Goal: Check status: Check status

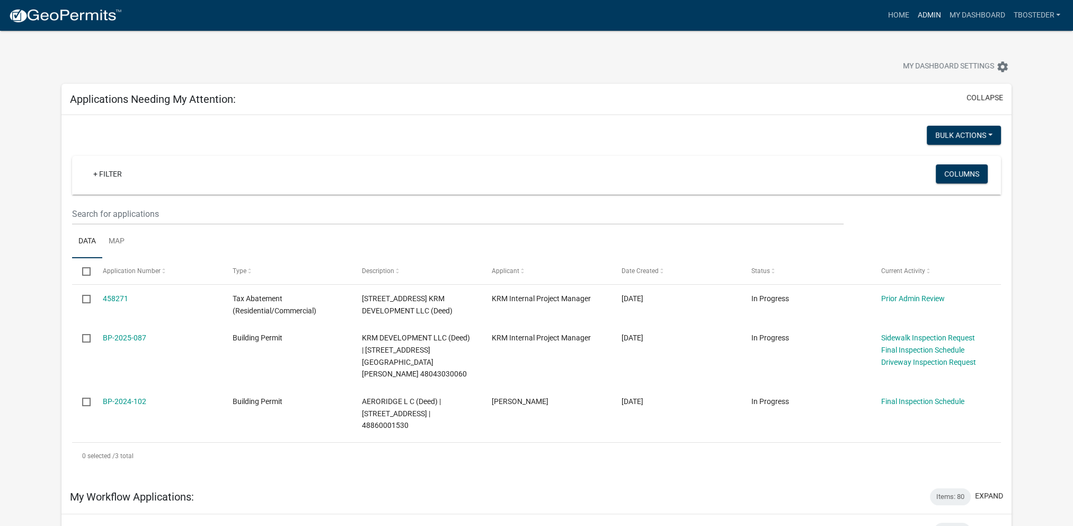
click at [931, 14] on link "Admin" at bounding box center [929, 15] width 32 height 20
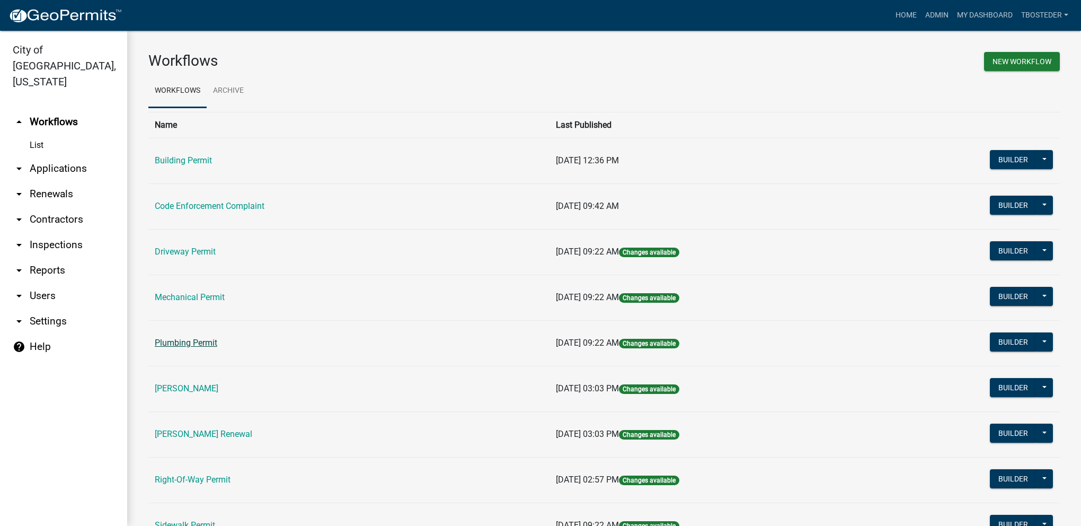
click at [197, 347] on link "Plumbing Permit" at bounding box center [186, 342] width 63 height 10
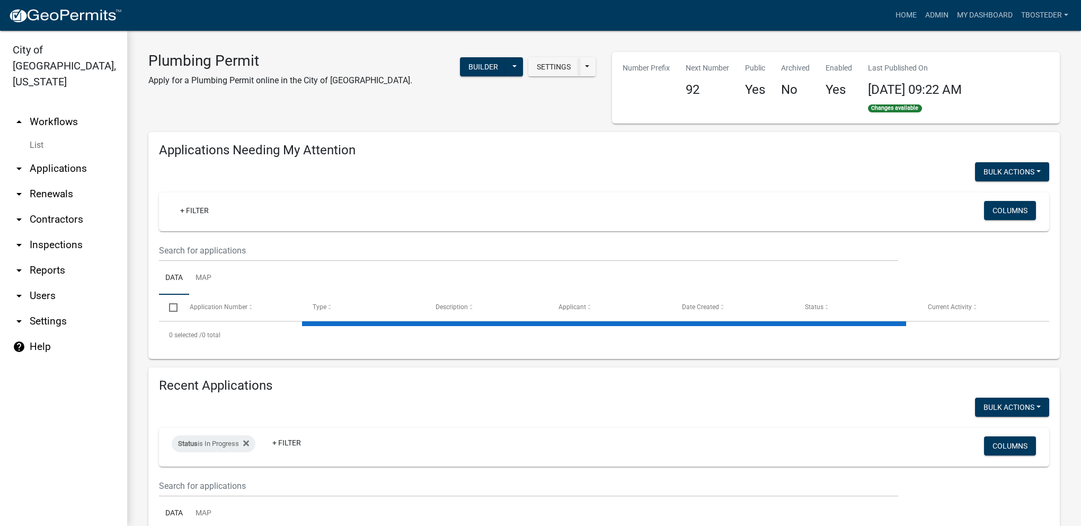
select select "1: 25"
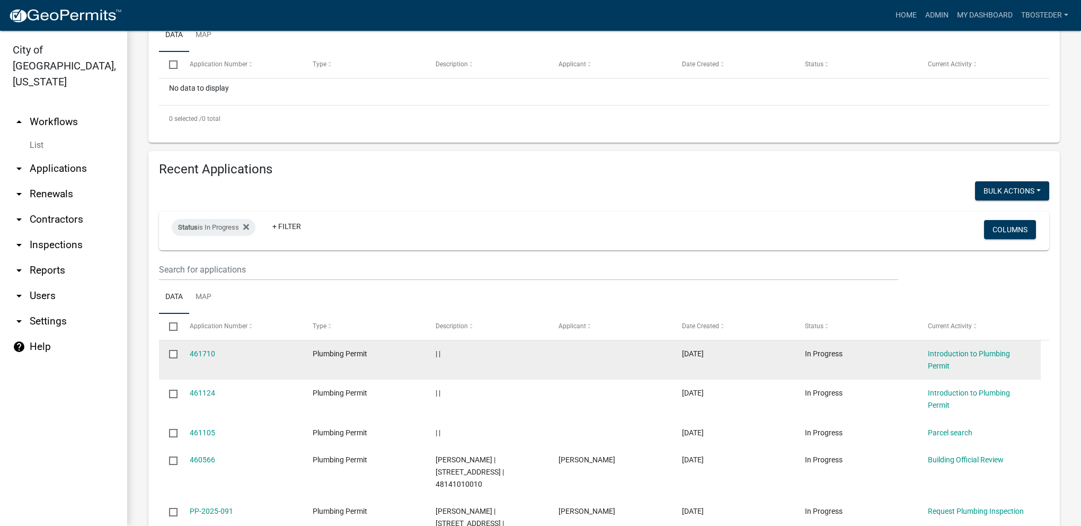
scroll to position [265, 0]
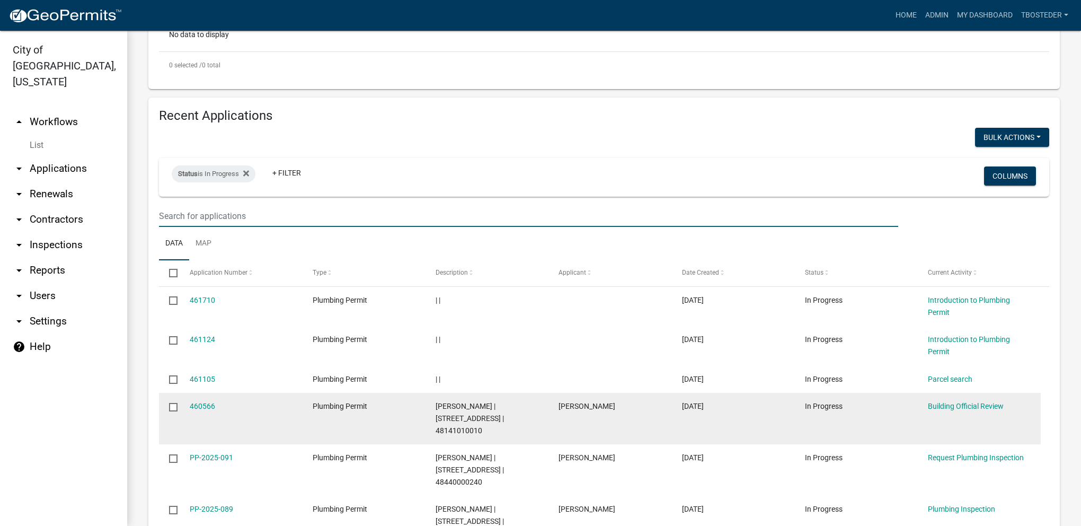
scroll to position [318, 0]
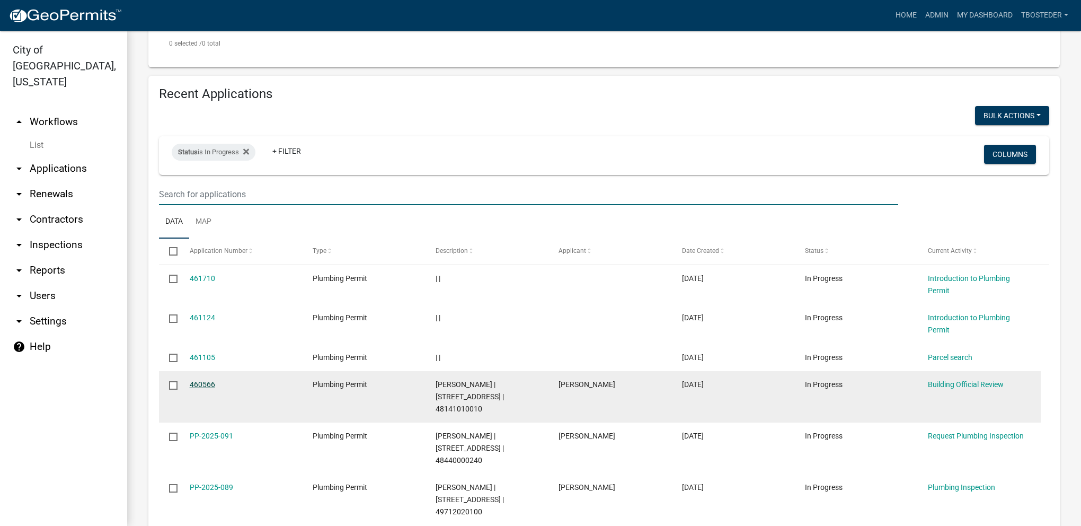
click at [210, 386] on link "460566" at bounding box center [202, 384] width 25 height 8
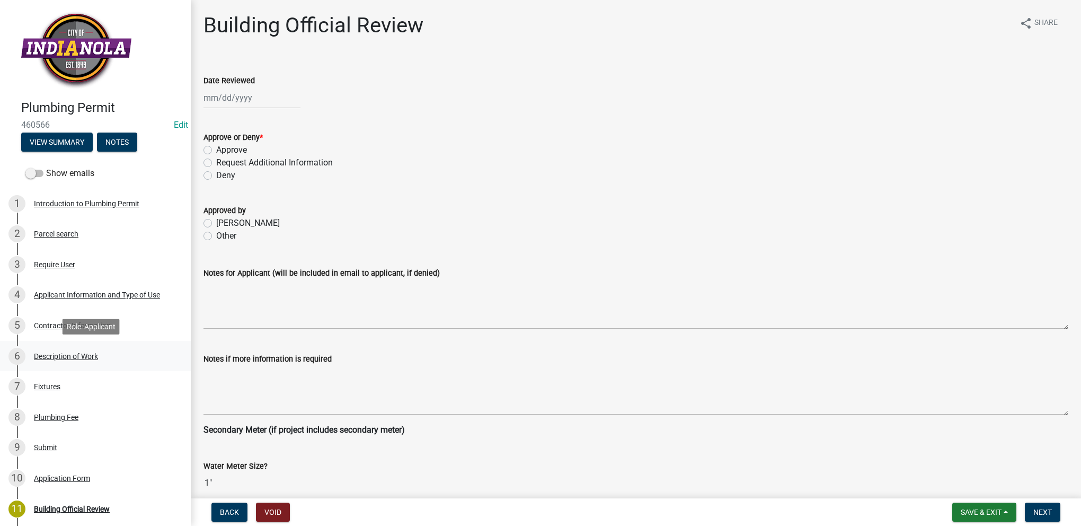
click at [121, 346] on link "6 Description of Work" at bounding box center [95, 356] width 191 height 31
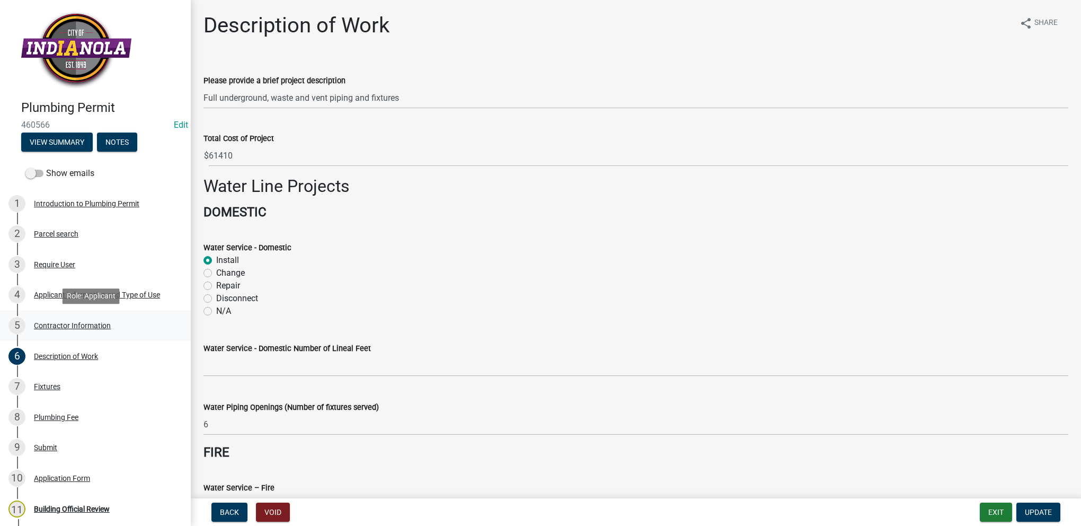
click at [123, 324] on div "5 Contractor Information" at bounding box center [90, 325] width 165 height 17
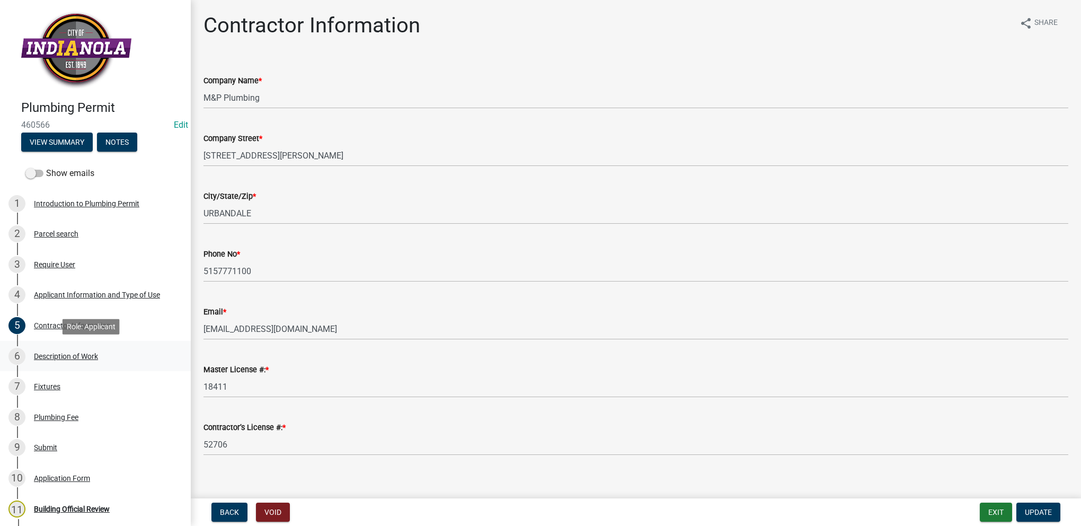
click at [119, 346] on link "6 Description of Work" at bounding box center [95, 356] width 191 height 31
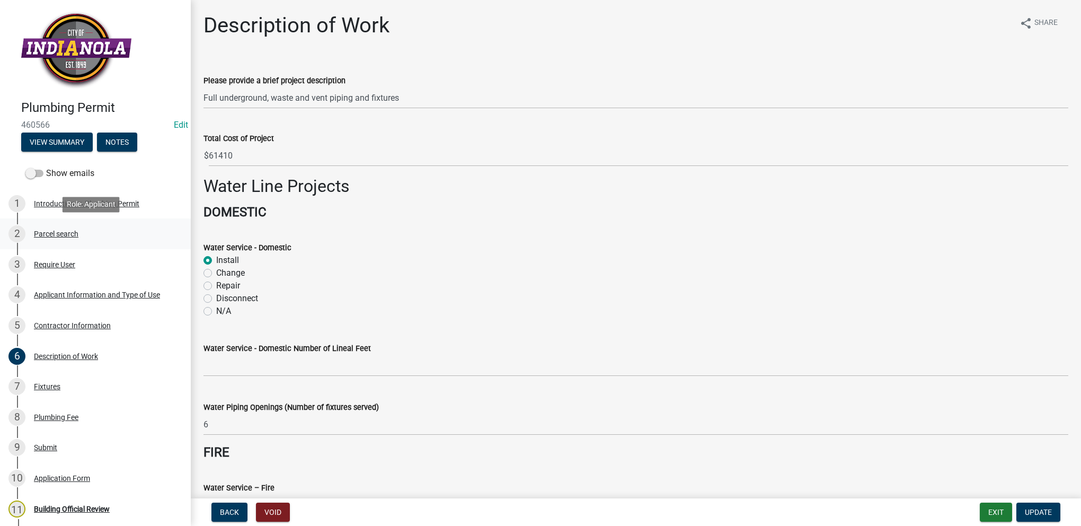
click at [140, 243] on link "2 Parcel search" at bounding box center [95, 233] width 191 height 31
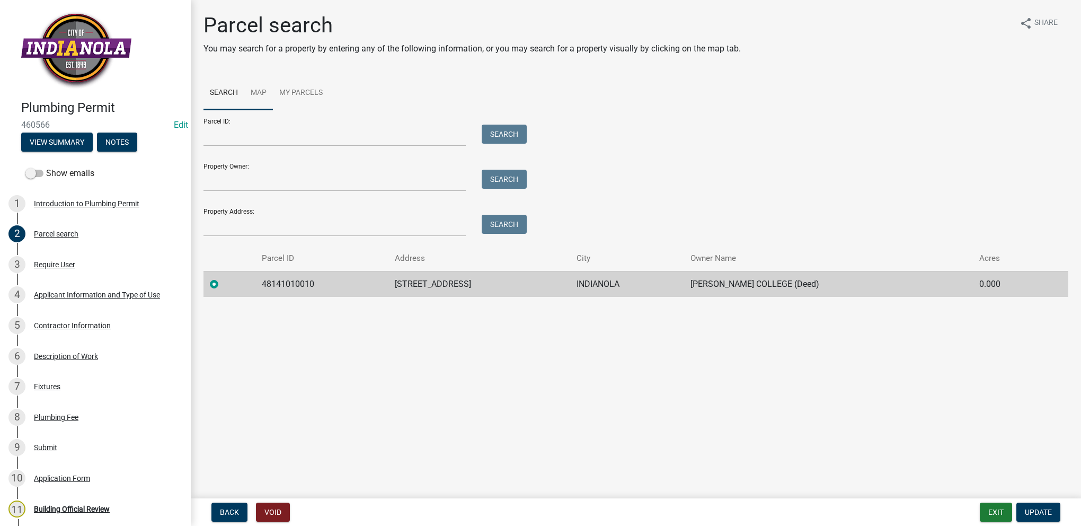
click at [261, 89] on link "Map" at bounding box center [258, 93] width 29 height 34
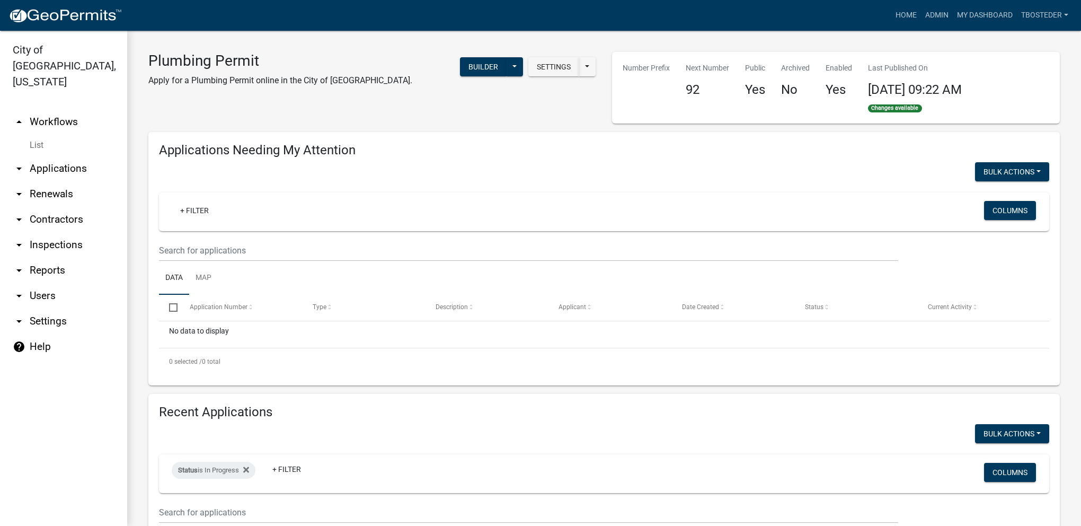
select select "1: 25"
click at [955, 15] on link "My Dashboard" at bounding box center [984, 15] width 64 height 20
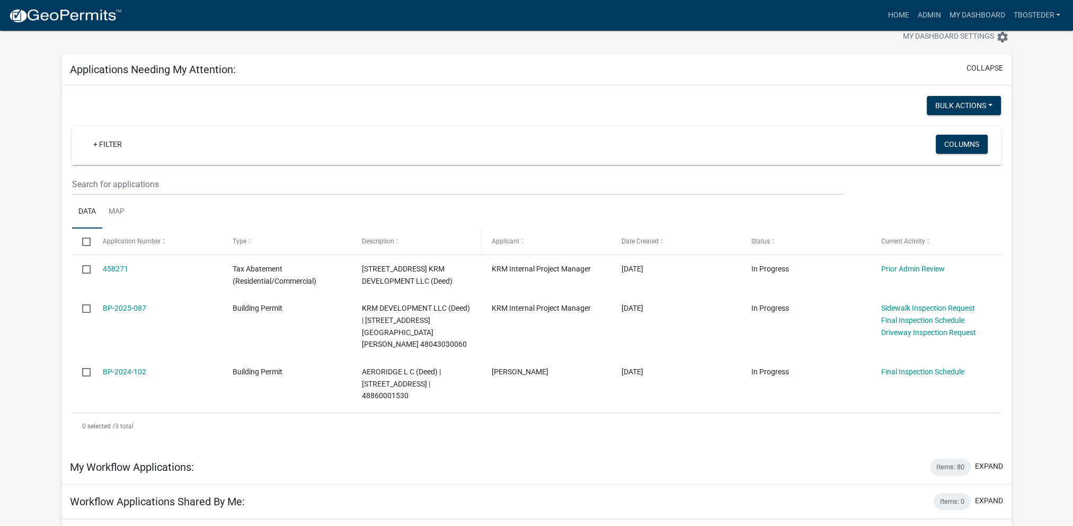
scroll to position [53, 0]
